Goal: Transaction & Acquisition: Purchase product/service

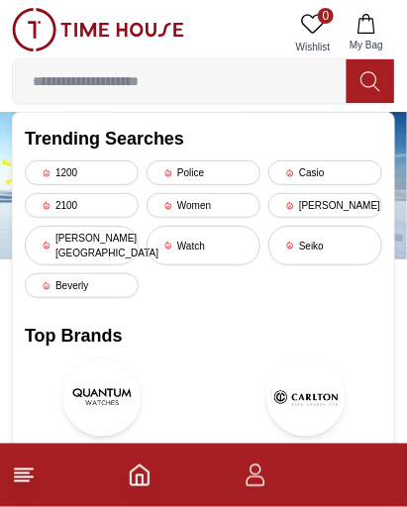
click at [340, 171] on div "Casio" at bounding box center [325, 172] width 114 height 25
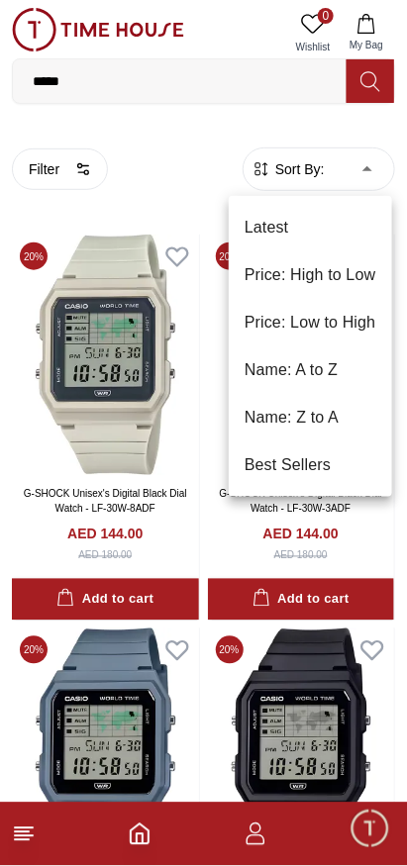
click at [356, 322] on li "Price: Low to High" at bounding box center [310, 323] width 163 height 48
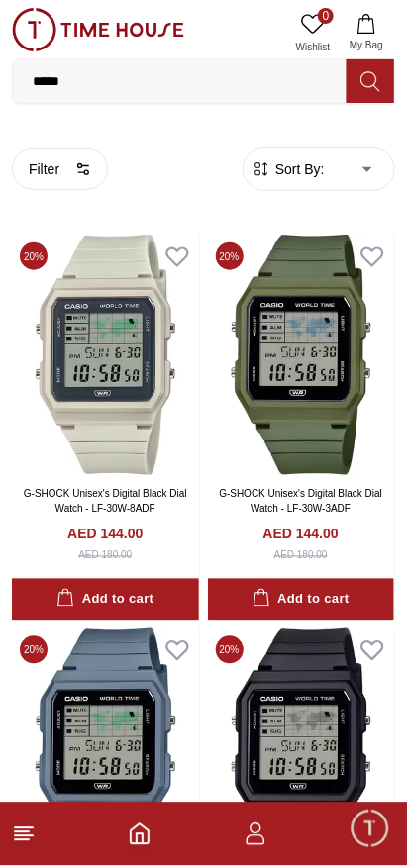
type input "*"
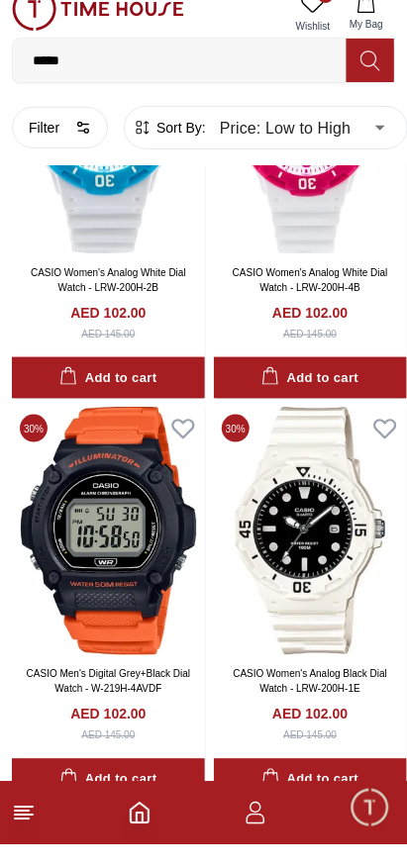
scroll to position [7290, 0]
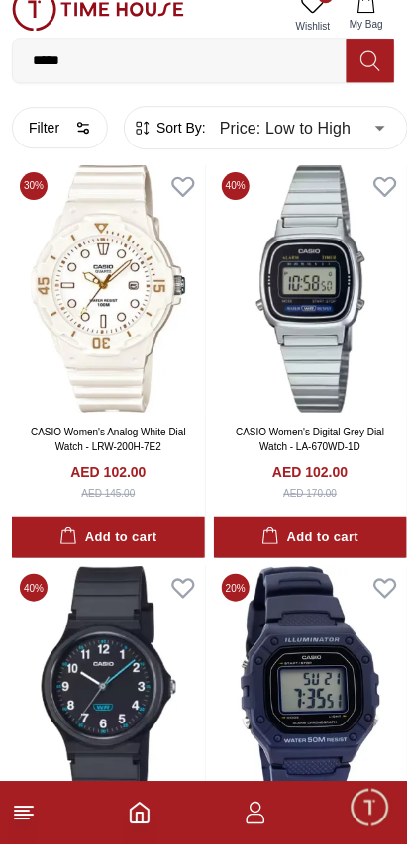
scroll to position [7639, 0]
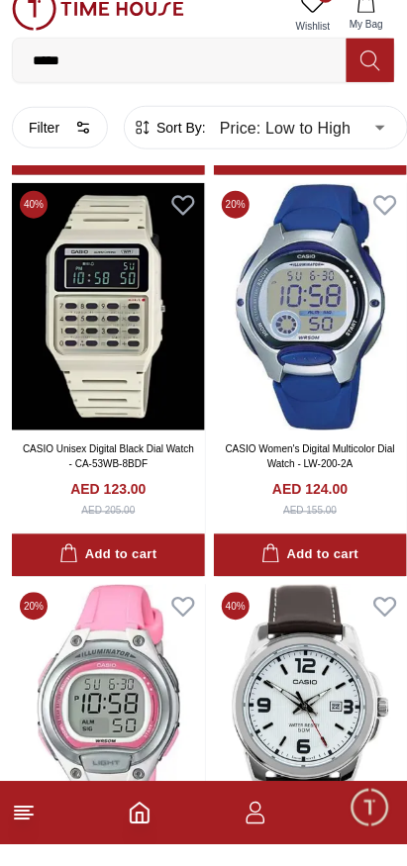
scroll to position [15666, 0]
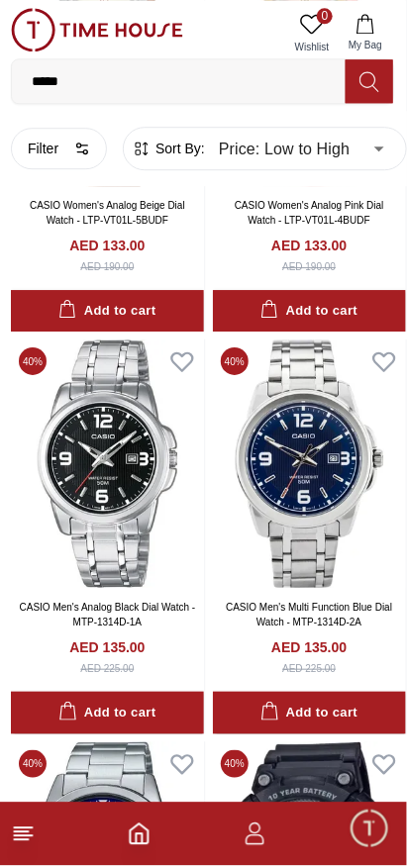
scroll to position [19601, 0]
